Goal: Navigation & Orientation: Find specific page/section

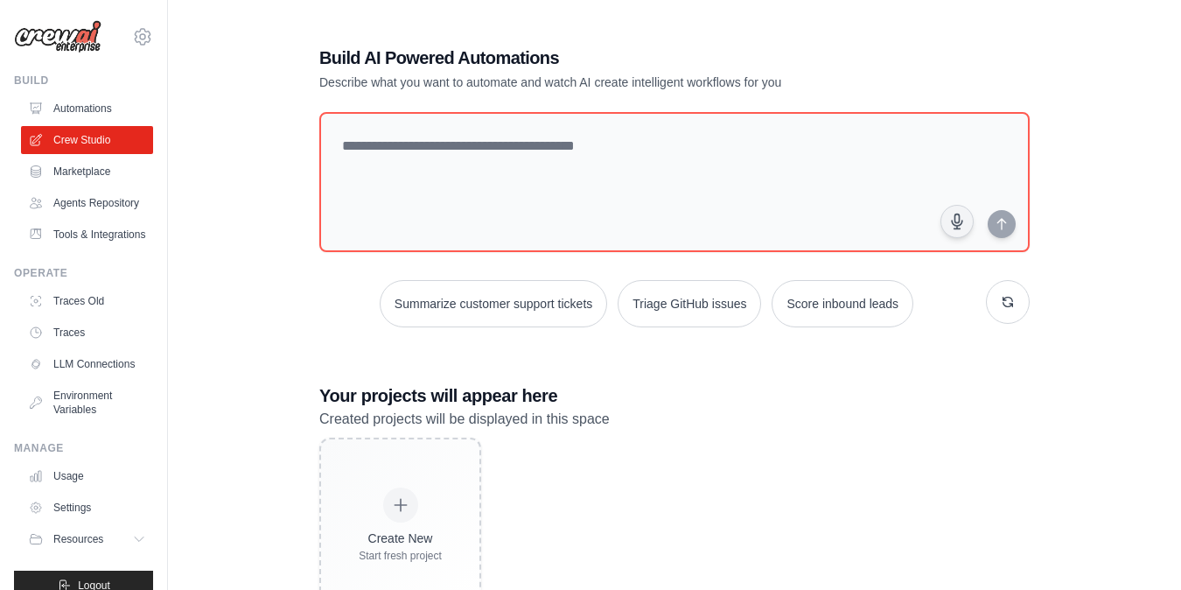
click at [103, 310] on link "Traces Old" at bounding box center [87, 301] width 132 height 28
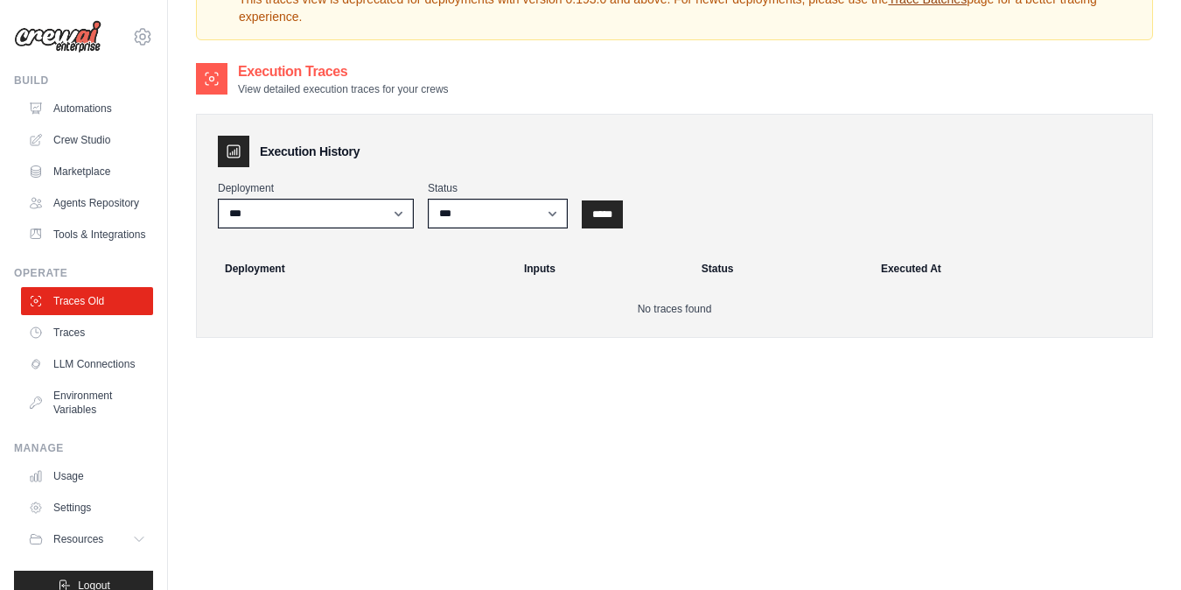
scroll to position [89, 0]
click at [132, 345] on link "Traces" at bounding box center [89, 332] width 132 height 28
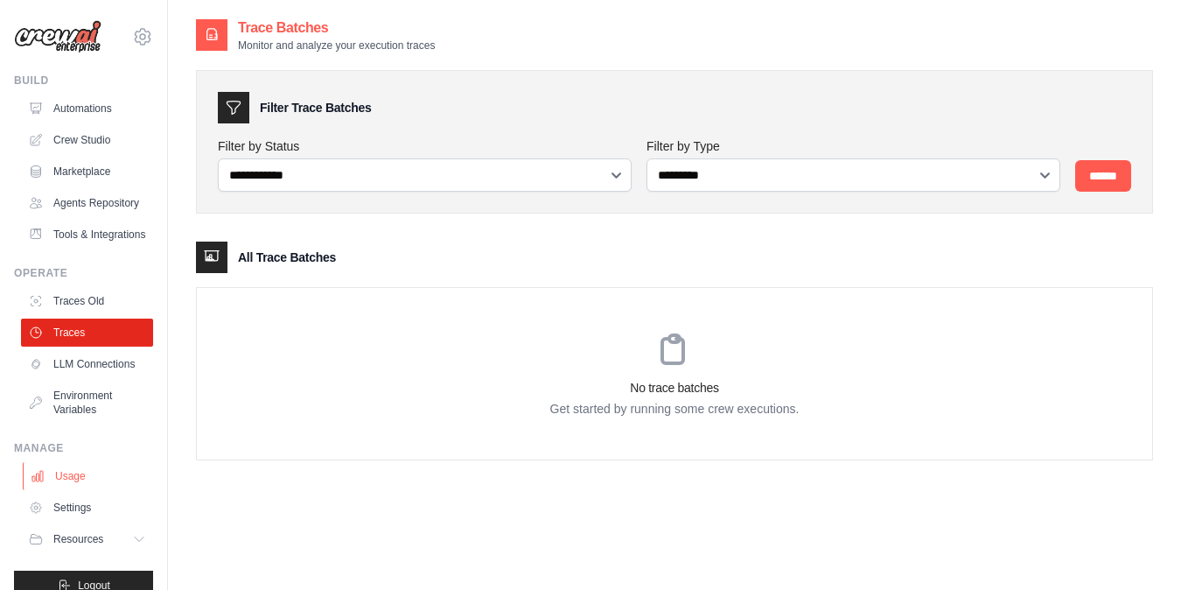
click at [87, 489] on link "Usage" at bounding box center [89, 476] width 132 height 28
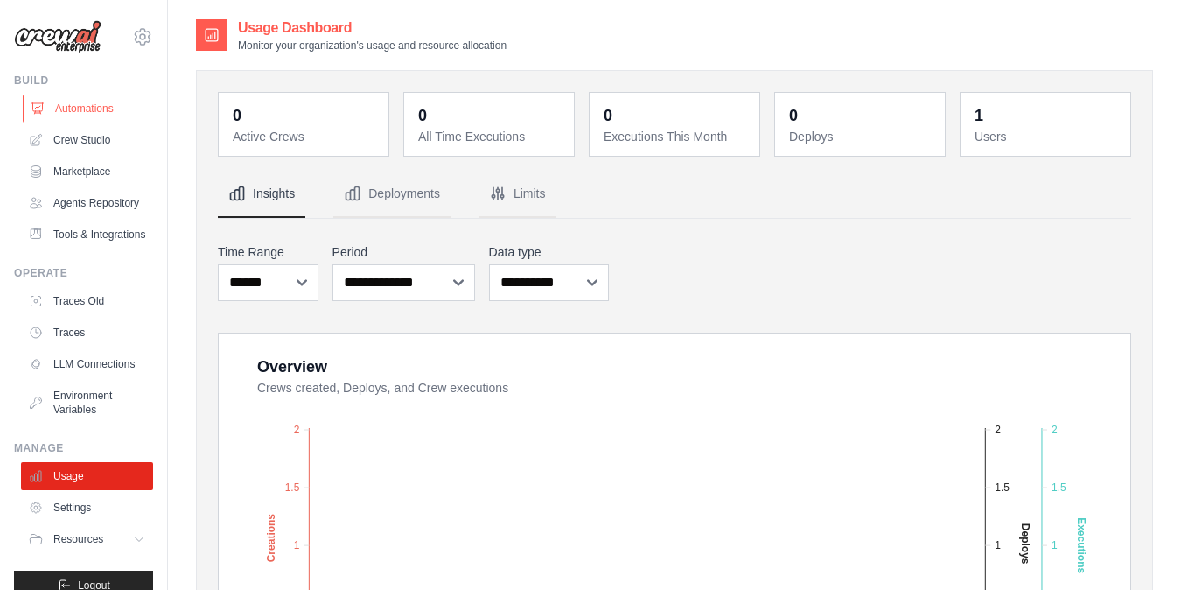
click at [109, 98] on link "Automations" at bounding box center [89, 108] width 132 height 28
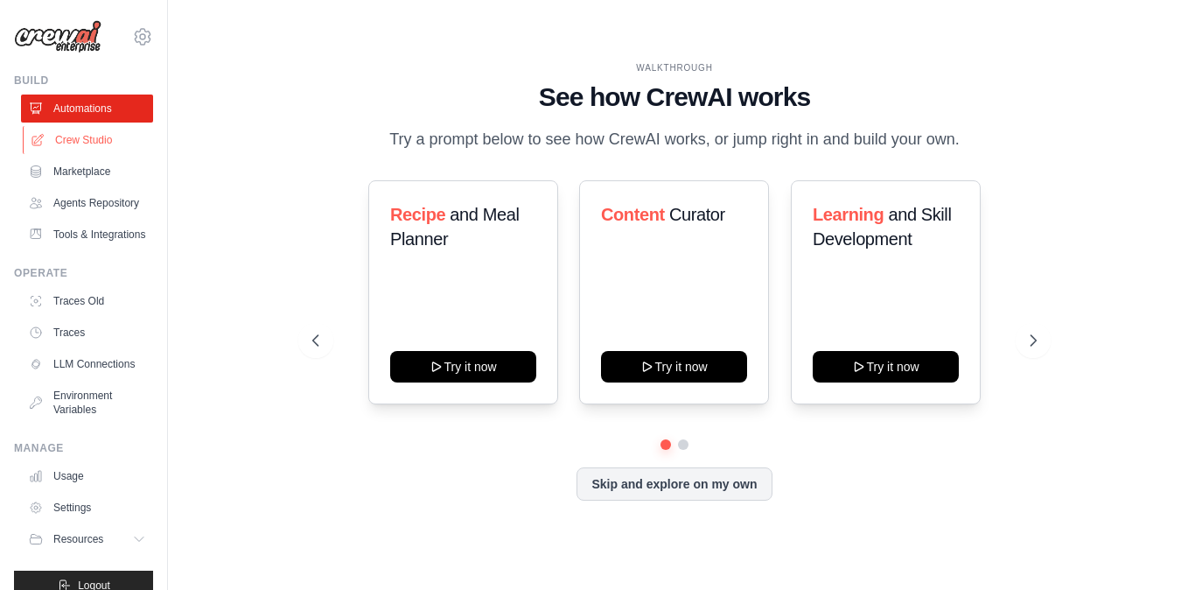
click at [113, 136] on link "Crew Studio" at bounding box center [89, 140] width 132 height 28
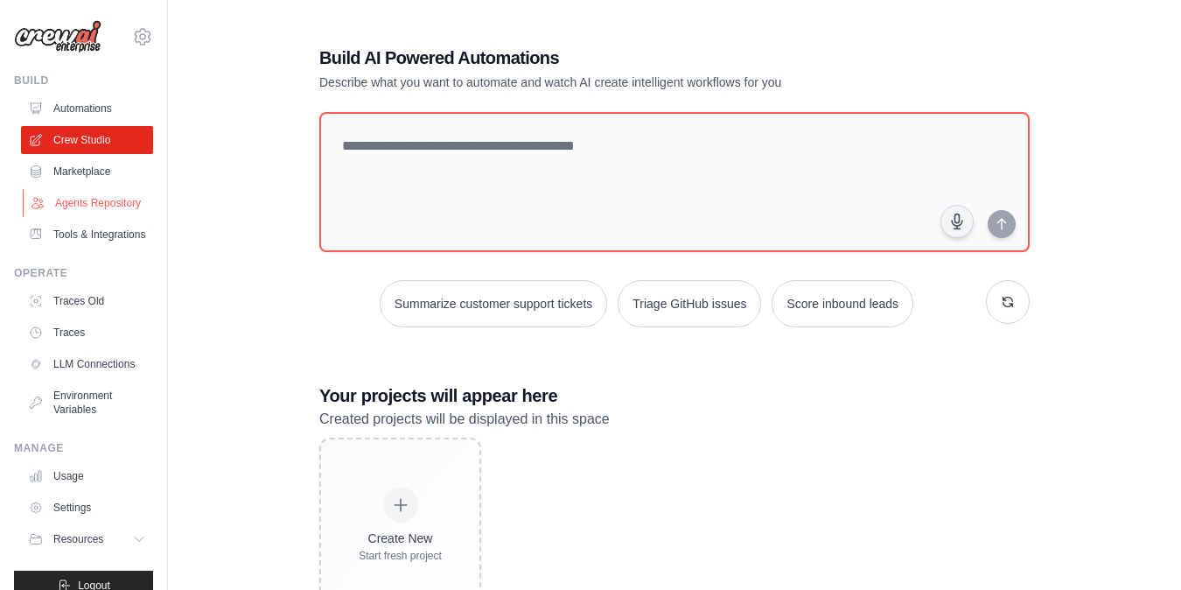
click at [115, 207] on link "Agents Repository" at bounding box center [89, 203] width 132 height 28
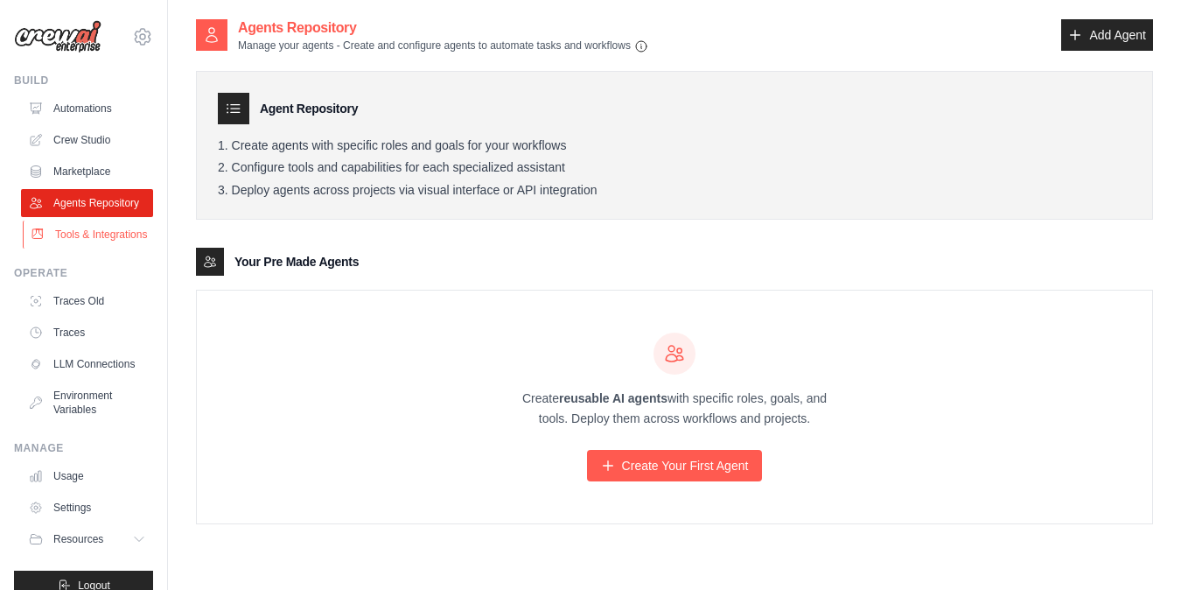
click at [95, 243] on link "Tools & Integrations" at bounding box center [89, 234] width 132 height 28
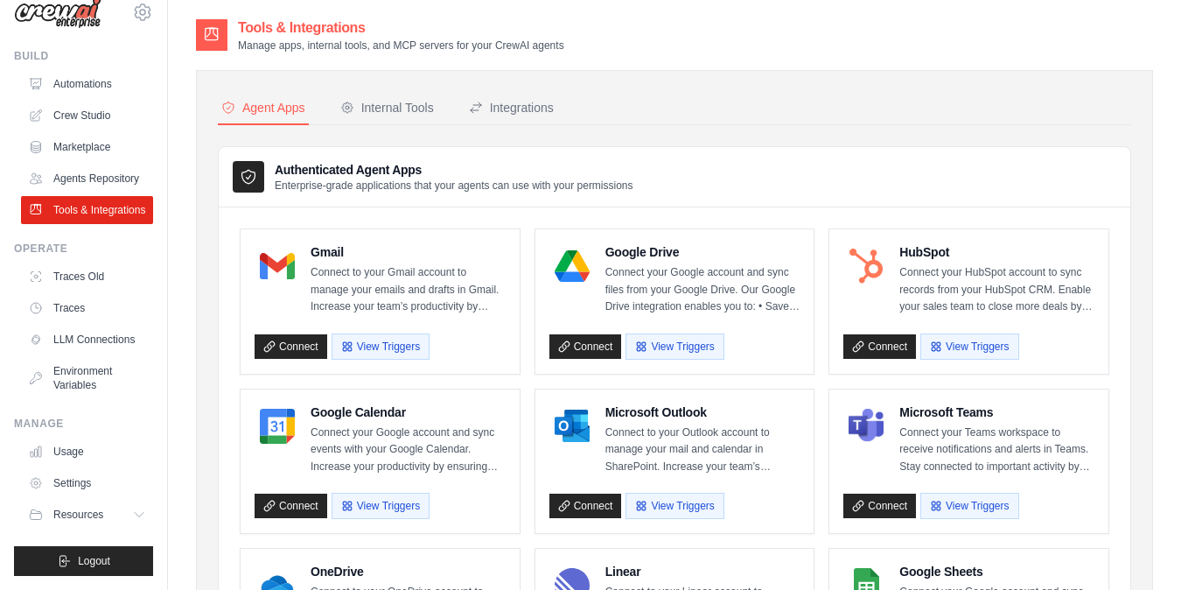
scroll to position [38, 0]
click at [98, 517] on span "Resources" at bounding box center [80, 514] width 50 height 14
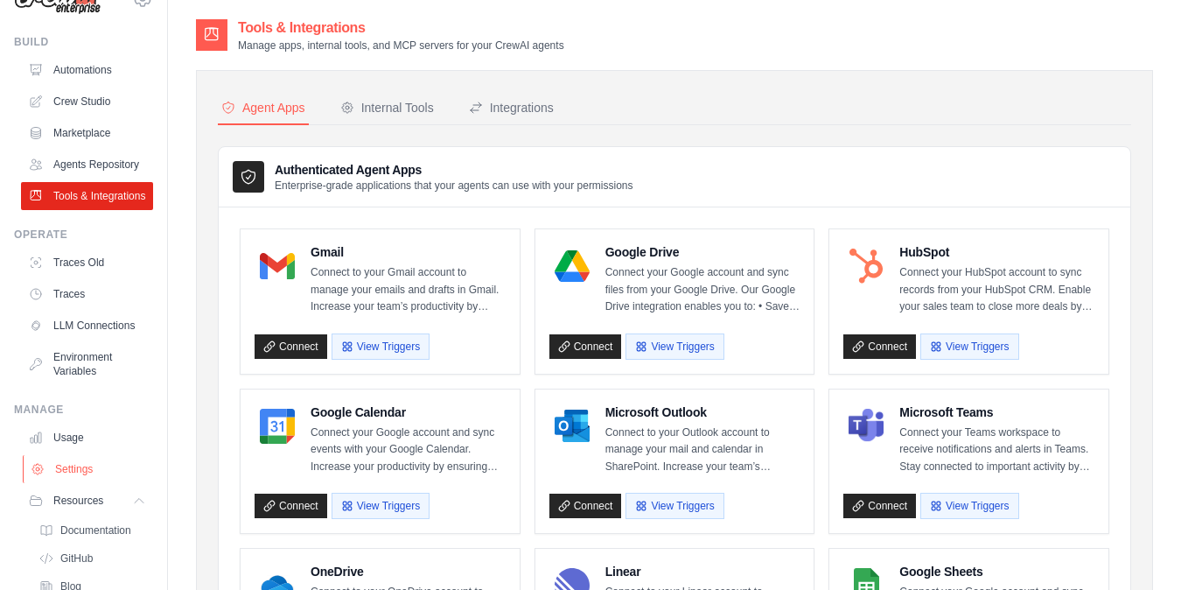
click at [83, 480] on link "Settings" at bounding box center [89, 469] width 132 height 28
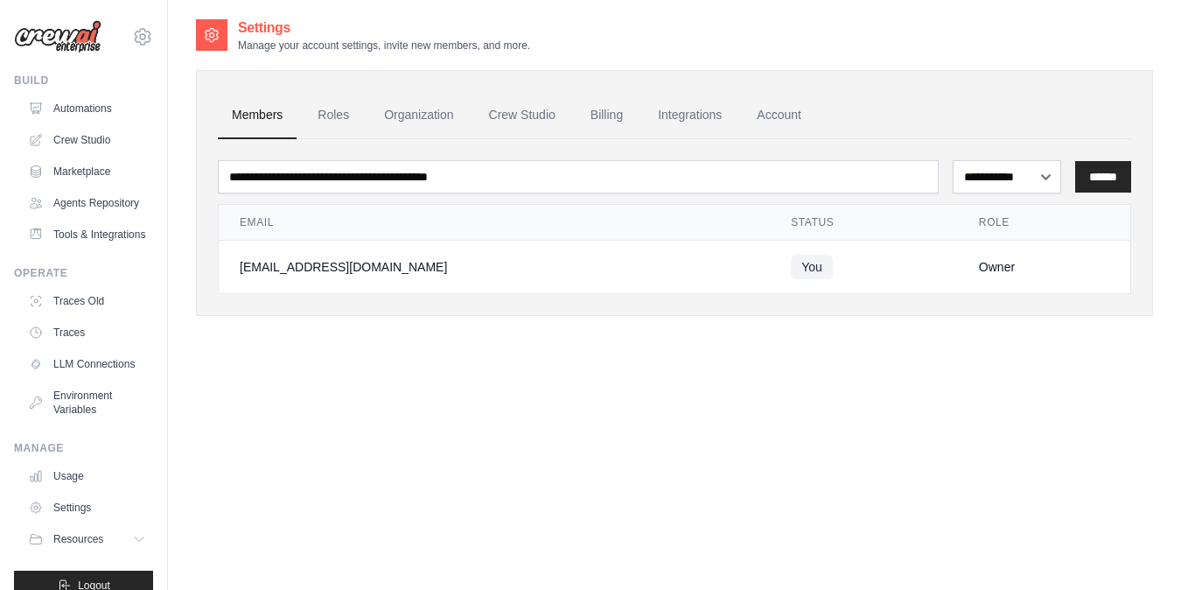
click at [77, 451] on ul "Build Automations Crew Studio Marketplace Agents Repository Resources Blog" at bounding box center [83, 336] width 139 height 527
click at [77, 448] on ul "Build Automations Crew Studio Marketplace Agents Repository Resources Blog" at bounding box center [83, 336] width 139 height 527
click at [54, 478] on link "Usage" at bounding box center [89, 476] width 132 height 28
click at [57, 485] on link "Usage" at bounding box center [89, 476] width 132 height 28
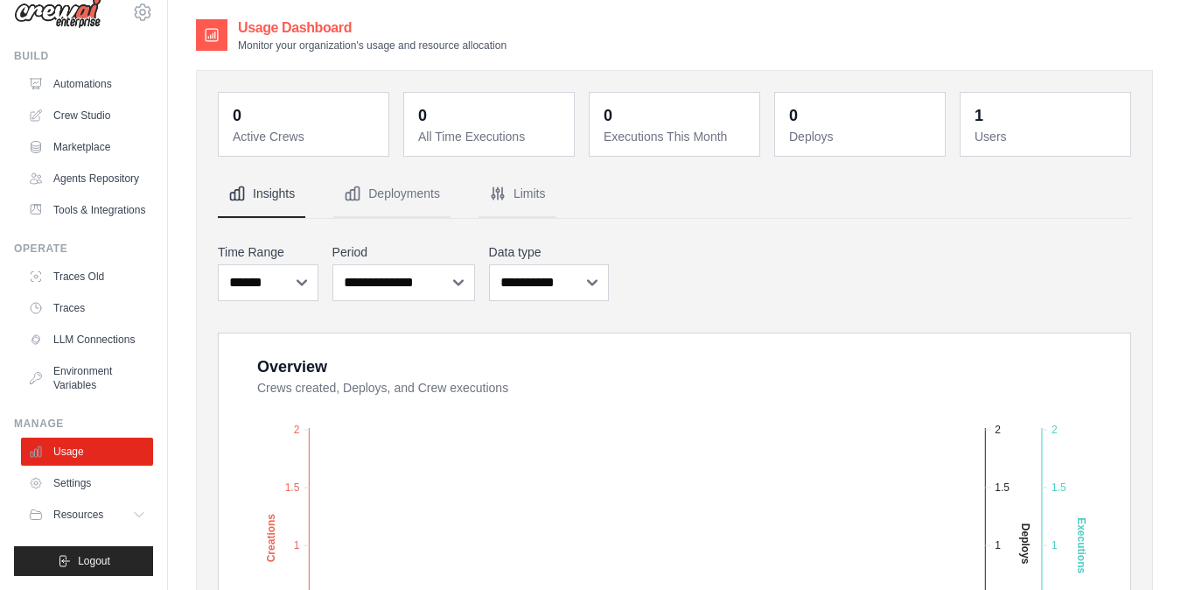
scroll to position [38, 0]
click at [93, 510] on span "Resources" at bounding box center [80, 514] width 50 height 14
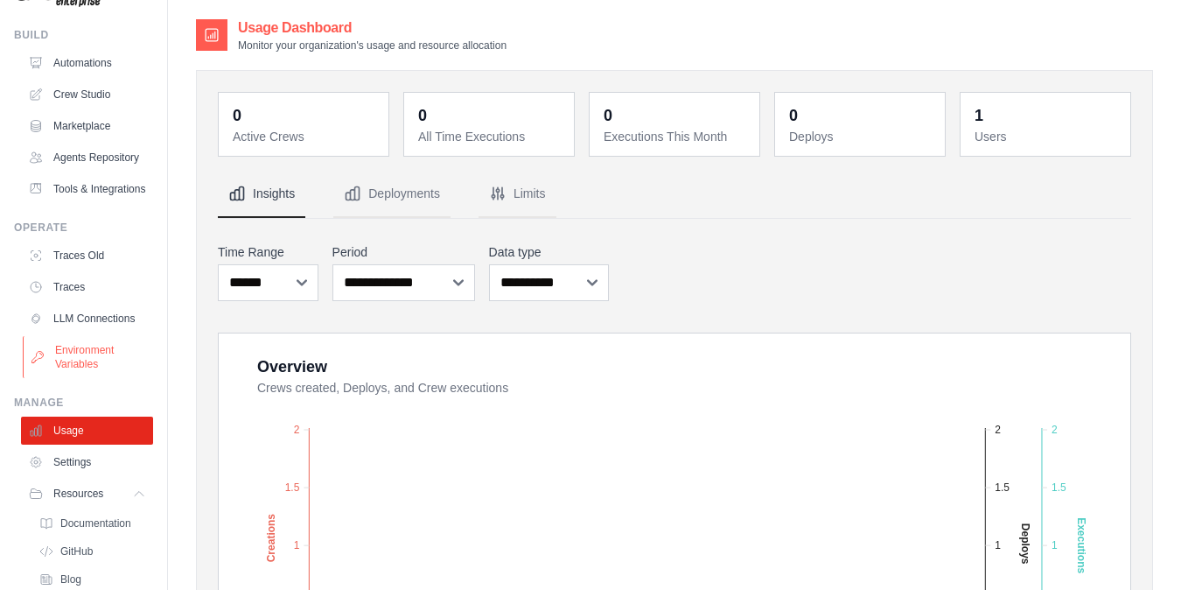
scroll to position [0, 0]
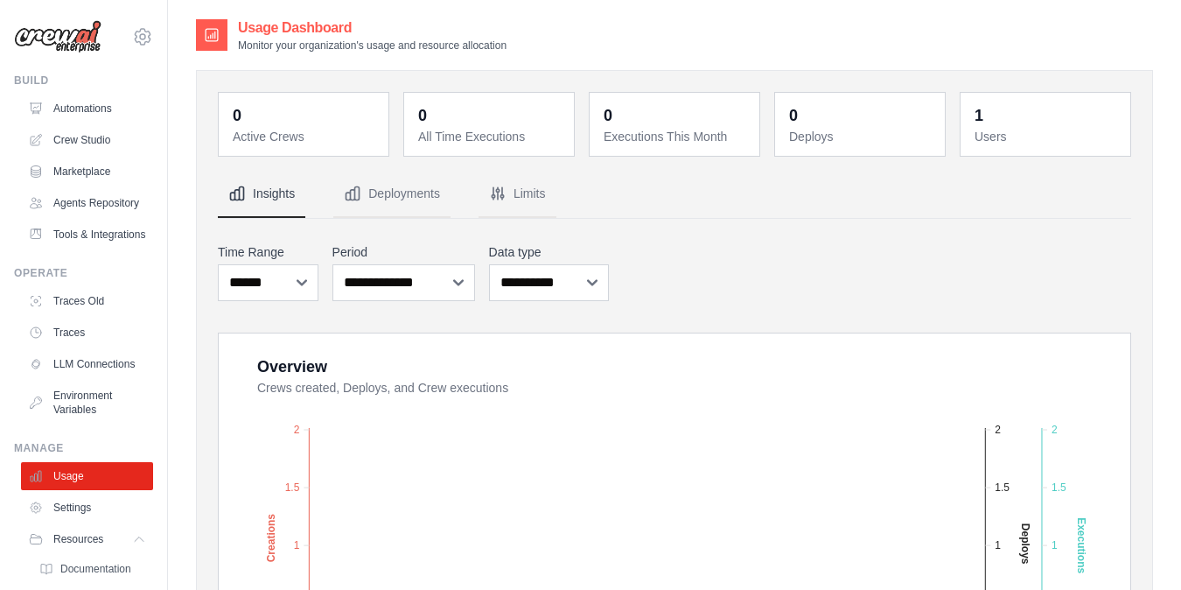
click at [83, 39] on img at bounding box center [57, 36] width 87 height 33
click at [73, 103] on link "Automations" at bounding box center [89, 108] width 132 height 28
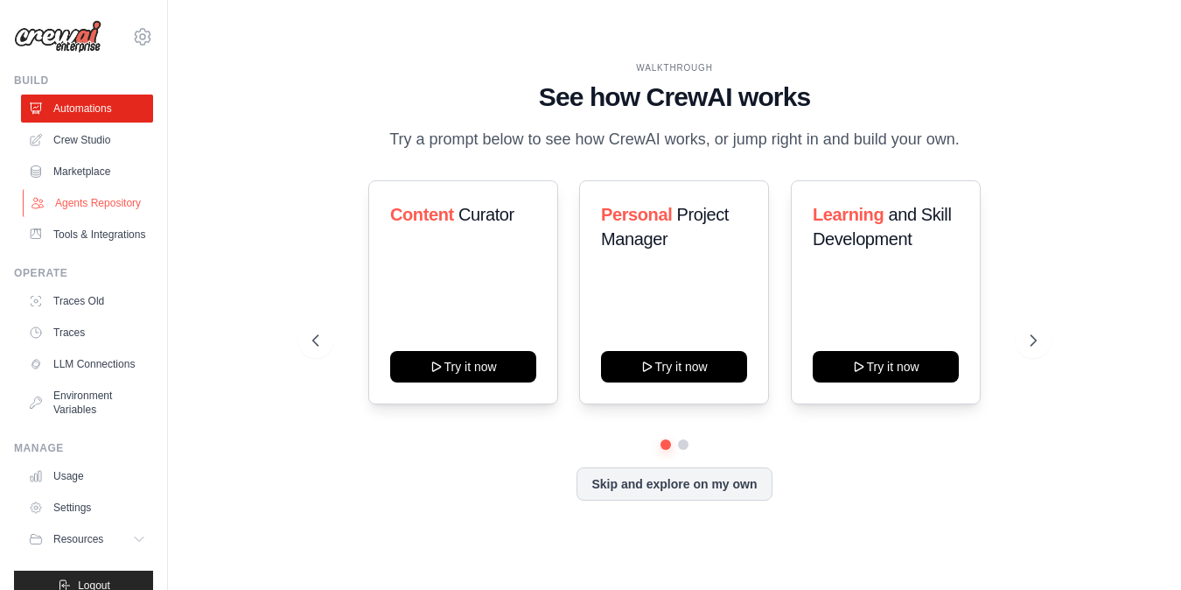
click at [82, 198] on link "Agents Repository" at bounding box center [89, 203] width 132 height 28
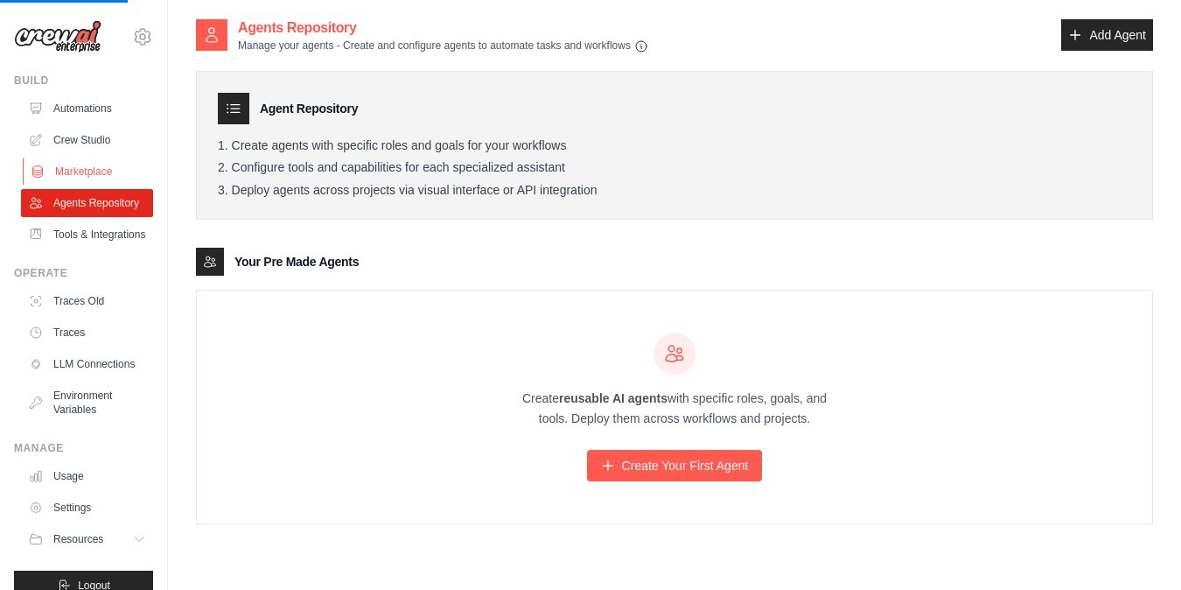
click at [98, 178] on link "Marketplace" at bounding box center [89, 171] width 132 height 28
